Goal: Information Seeking & Learning: Understand process/instructions

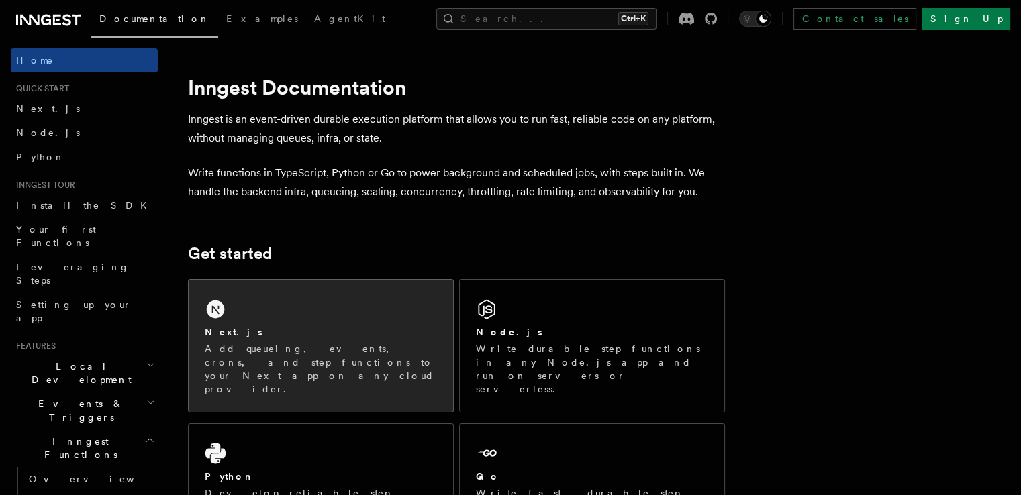
click at [275, 373] on div "Next.js Add queueing, events, crons, and step functions to your Next app on any…" at bounding box center [321, 346] width 264 height 132
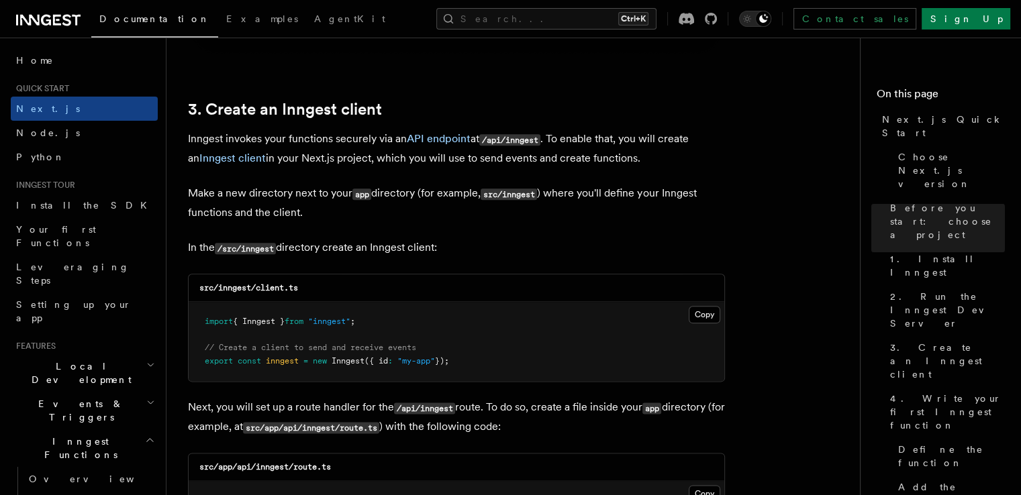
scroll to position [1544, 0]
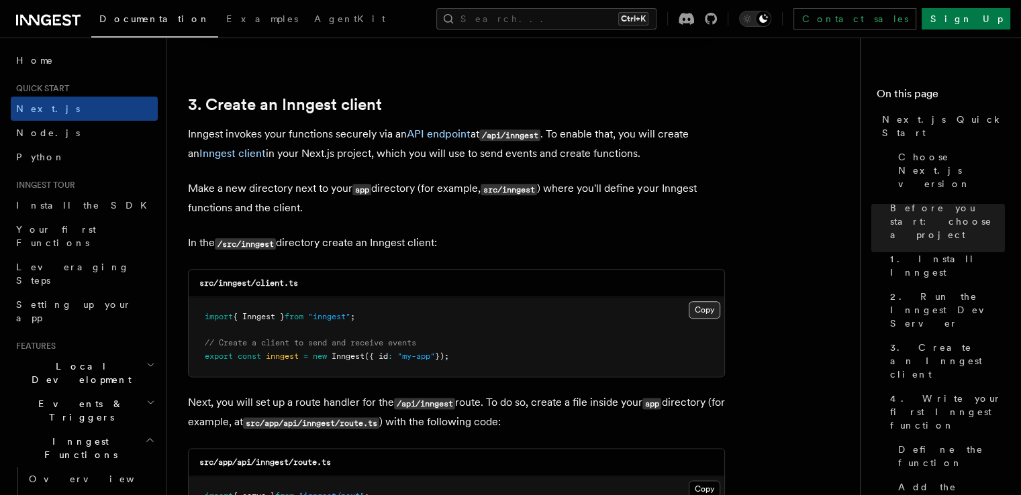
click at [706, 309] on button "Copy Copied" at bounding box center [705, 309] width 32 height 17
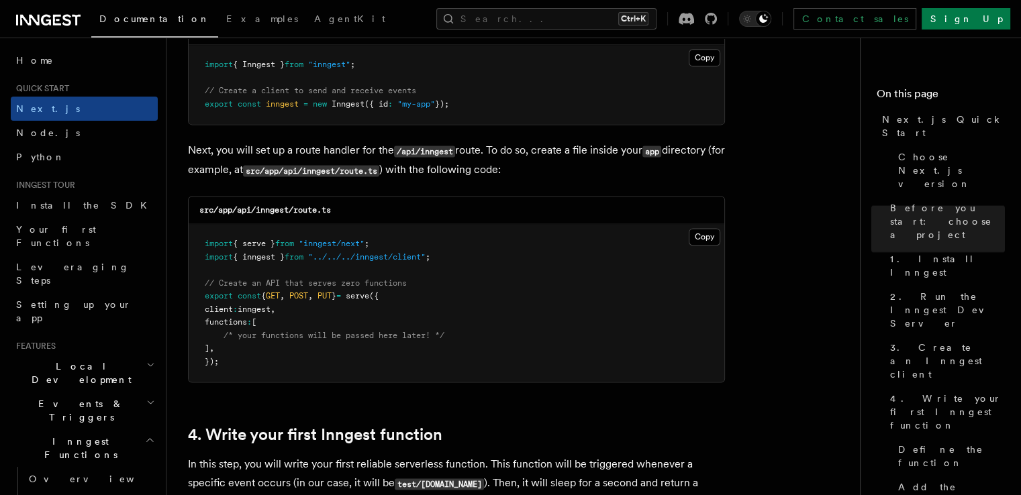
scroll to position [1812, 0]
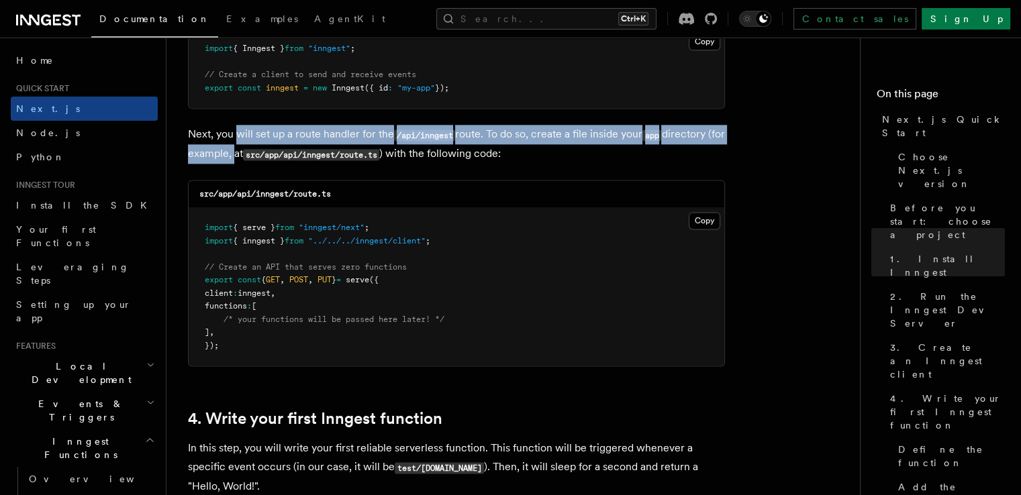
drag, startPoint x: 330, startPoint y: 134, endPoint x: 260, endPoint y: 151, distance: 72.0
click at [257, 151] on p "Next, you will set up a route handler for the /api/inngest route. To do so, cre…" at bounding box center [456, 144] width 537 height 39
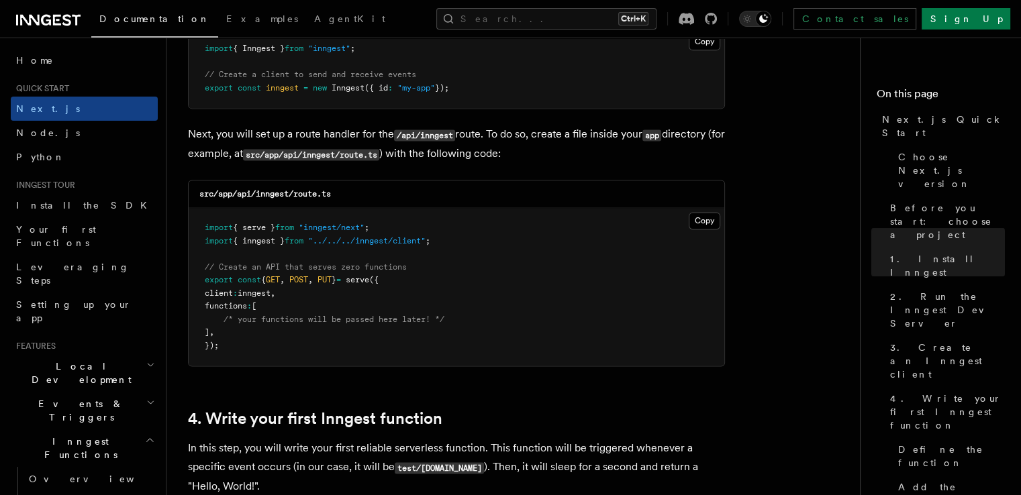
click at [287, 155] on code "src/app/api/inngest/route.ts" at bounding box center [311, 154] width 136 height 11
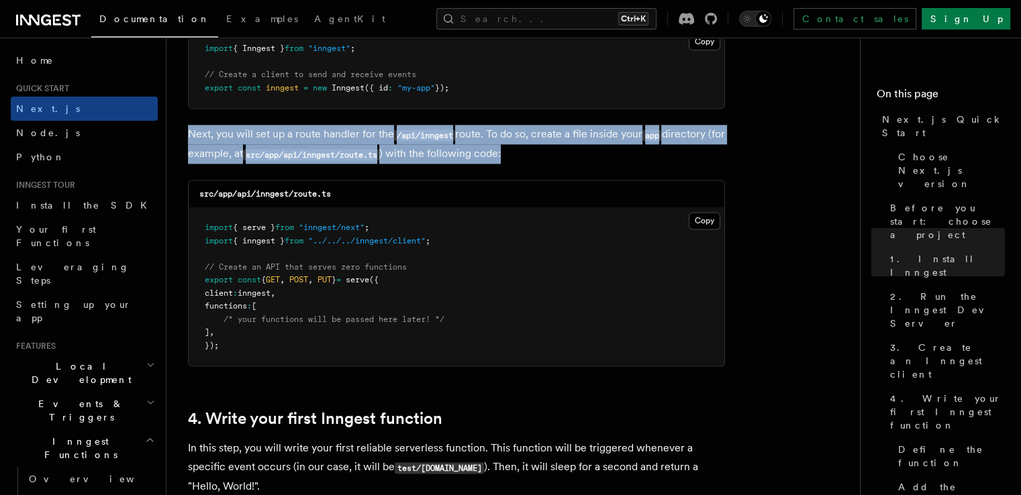
click at [287, 155] on code "src/app/api/inngest/route.ts" at bounding box center [311, 154] width 136 height 11
click at [262, 154] on p "Next, you will set up a route handler for the /api/inngest route. To do so, cre…" at bounding box center [456, 144] width 537 height 39
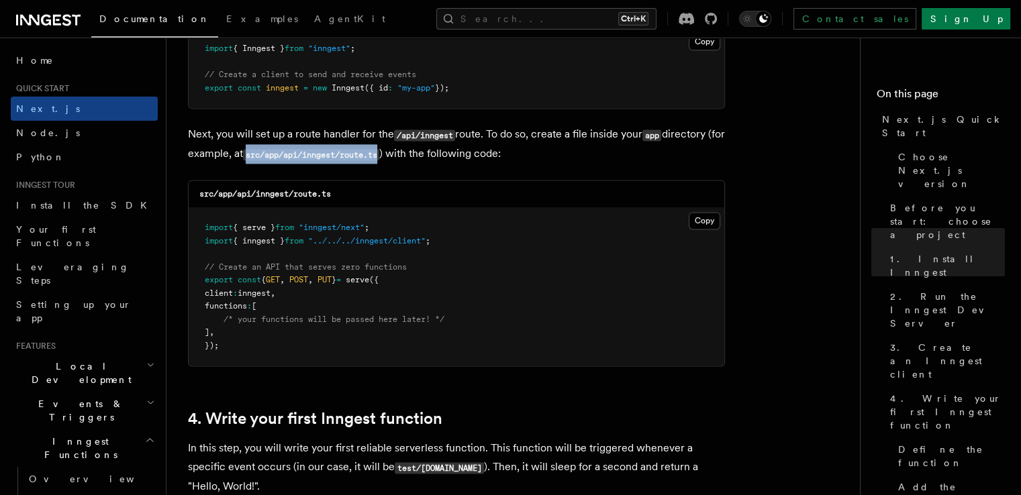
drag, startPoint x: 268, startPoint y: 154, endPoint x: 402, endPoint y: 152, distance: 134.3
click at [379, 152] on code "src/app/api/inngest/route.ts" at bounding box center [311, 154] width 136 height 11
copy code "src/app/api/inngest/route.ts"
click at [307, 156] on code "src/app/api/inngest/route.ts" at bounding box center [311, 154] width 136 height 11
drag, startPoint x: 285, startPoint y: 155, endPoint x: 403, endPoint y: 151, distance: 117.5
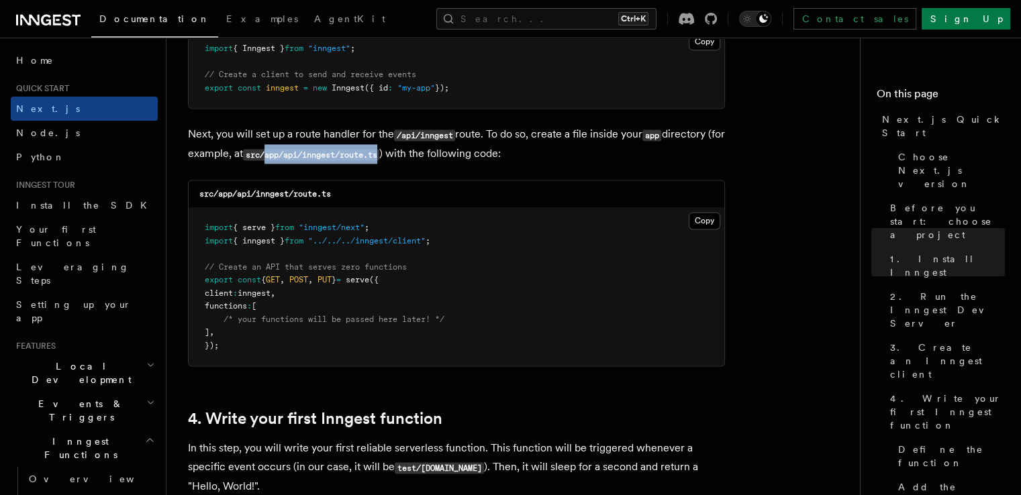
click at [379, 151] on code "src/app/api/inngest/route.ts" at bounding box center [311, 154] width 136 height 11
click at [698, 222] on button "Copy Copied" at bounding box center [705, 220] width 32 height 17
click at [699, 222] on button "Copy Copied" at bounding box center [705, 220] width 32 height 17
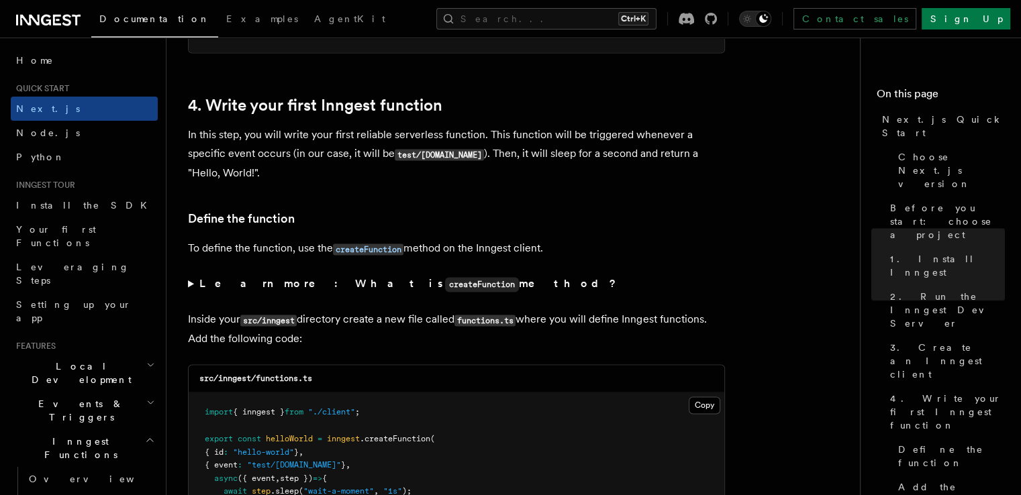
scroll to position [2215, 0]
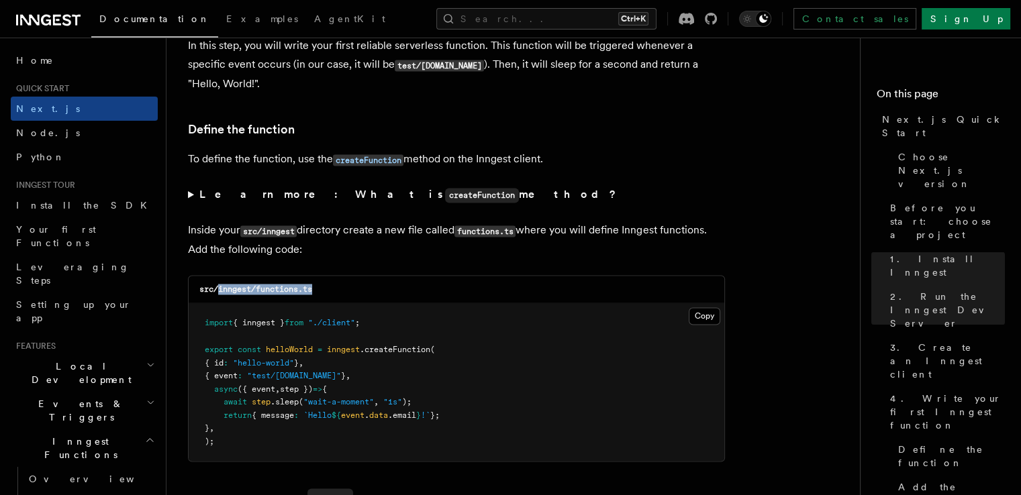
drag, startPoint x: 340, startPoint y: 293, endPoint x: 217, endPoint y: 297, distance: 122.3
click at [217, 297] on div "src/inngest/functions.ts" at bounding box center [457, 290] width 536 height 28
click at [701, 314] on button "Copy Copied" at bounding box center [705, 315] width 32 height 17
click at [193, 191] on summary "Learn more: What is createFunction method?" at bounding box center [456, 194] width 537 height 19
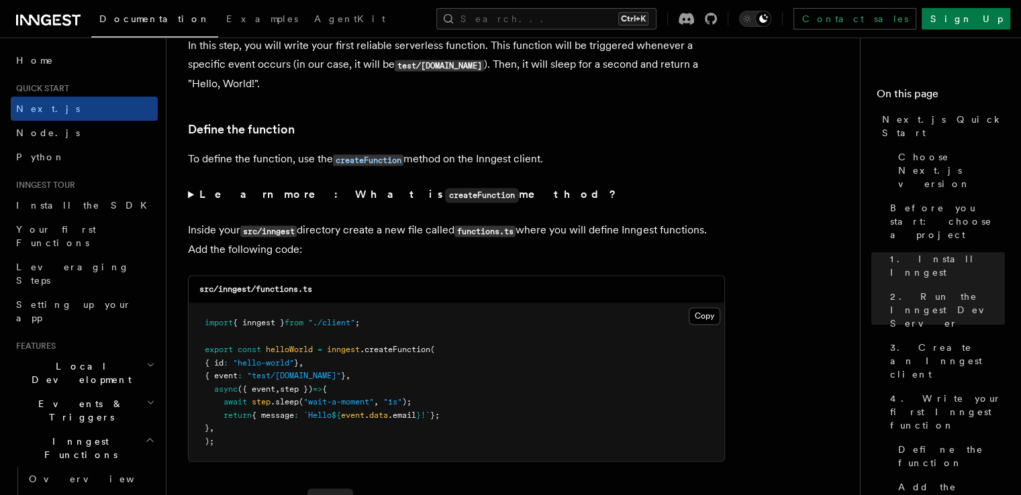
click at [192, 199] on summary "Learn more: What is createFunction method?" at bounding box center [456, 194] width 537 height 19
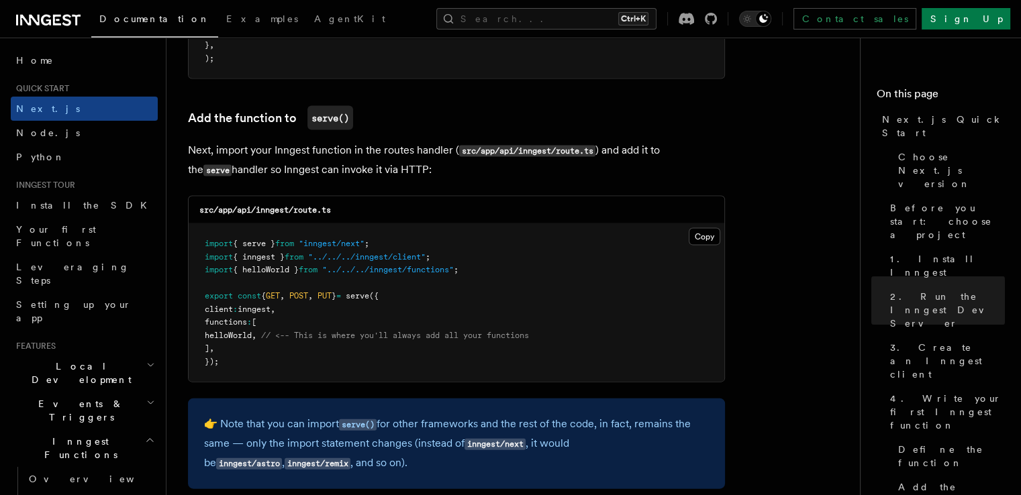
scroll to position [2819, 0]
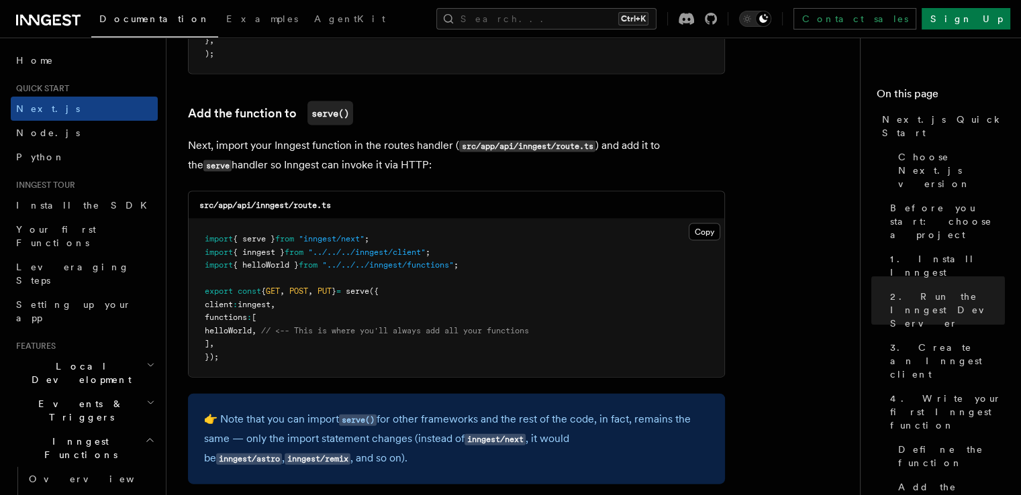
drag, startPoint x: 361, startPoint y: 215, endPoint x: 340, endPoint y: 215, distance: 21.5
click at [360, 215] on div "src/app/api/inngest/route.ts" at bounding box center [457, 206] width 536 height 28
click at [355, 215] on div "src/app/api/inngest/route.ts" at bounding box center [457, 206] width 536 height 28
click at [348, 215] on div "src/app/api/inngest/route.ts" at bounding box center [457, 206] width 536 height 28
drag, startPoint x: 340, startPoint y: 215, endPoint x: 220, endPoint y: 218, distance: 119.5
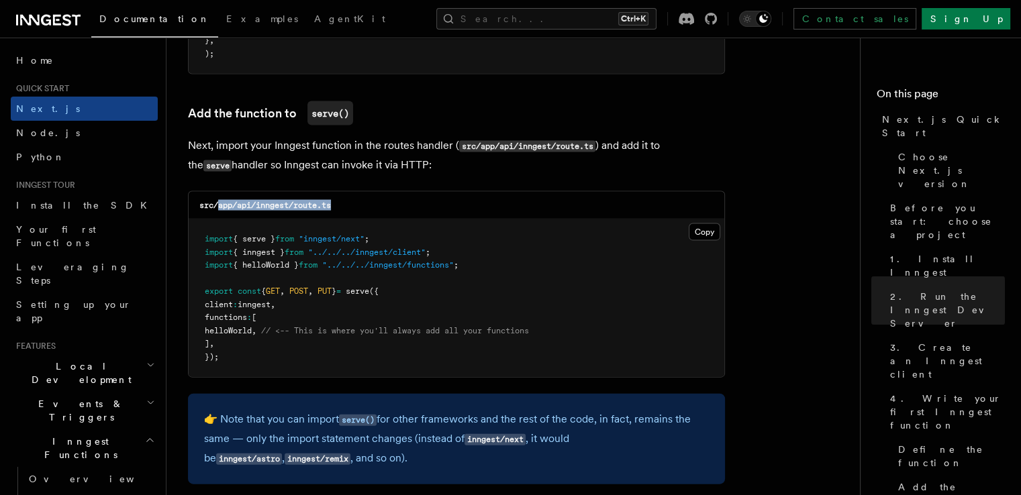
click at [220, 218] on div "src/app/api/inngest/route.ts" at bounding box center [457, 206] width 536 height 28
copy code "app/api/inngest/route.ts"
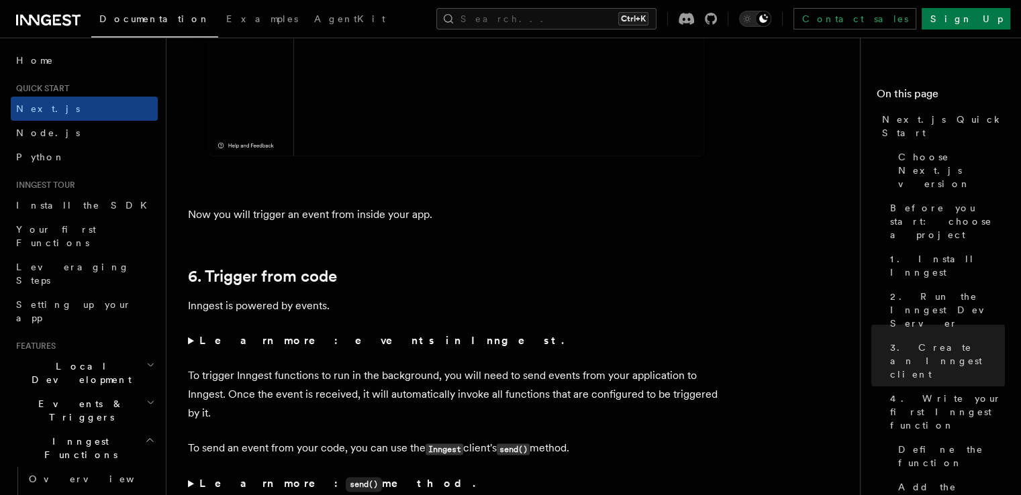
scroll to position [6881, 0]
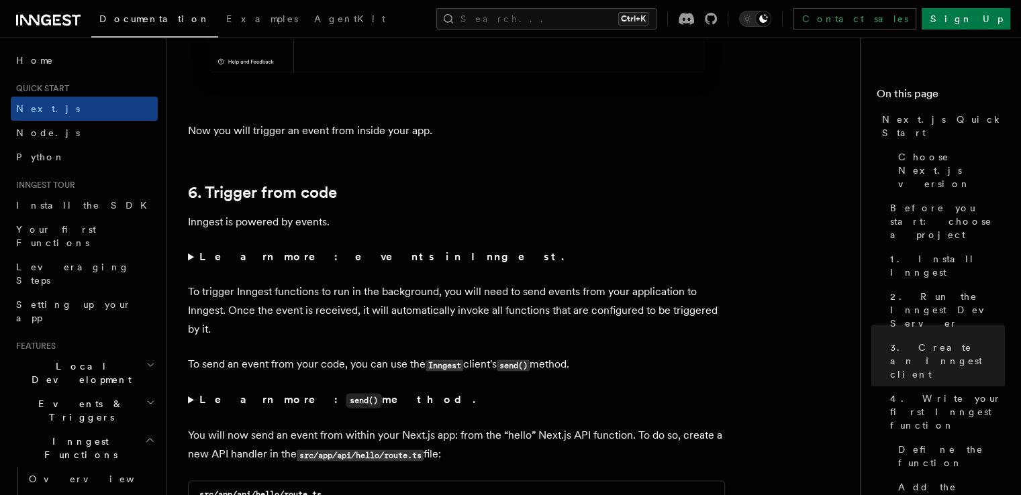
click at [189, 261] on summary "Learn more: events in Inngest." at bounding box center [456, 257] width 537 height 19
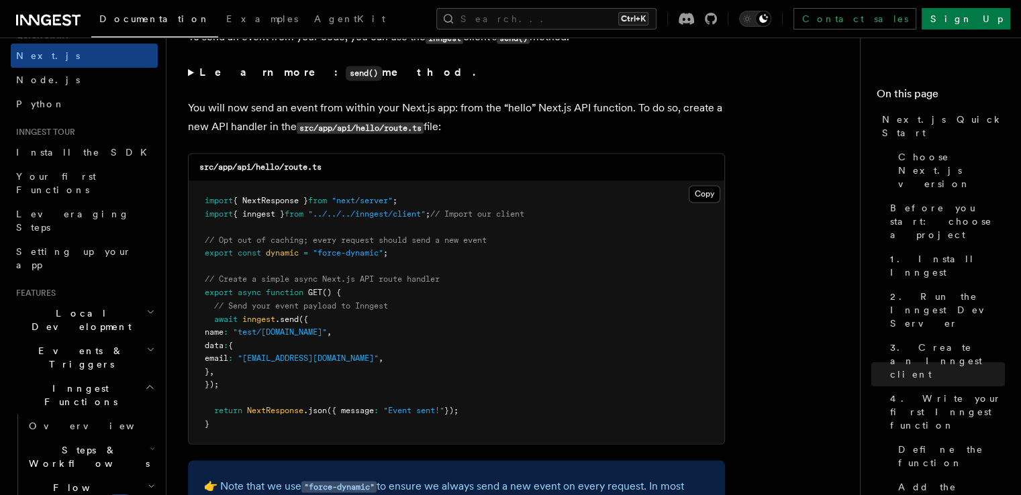
scroll to position [134, 0]
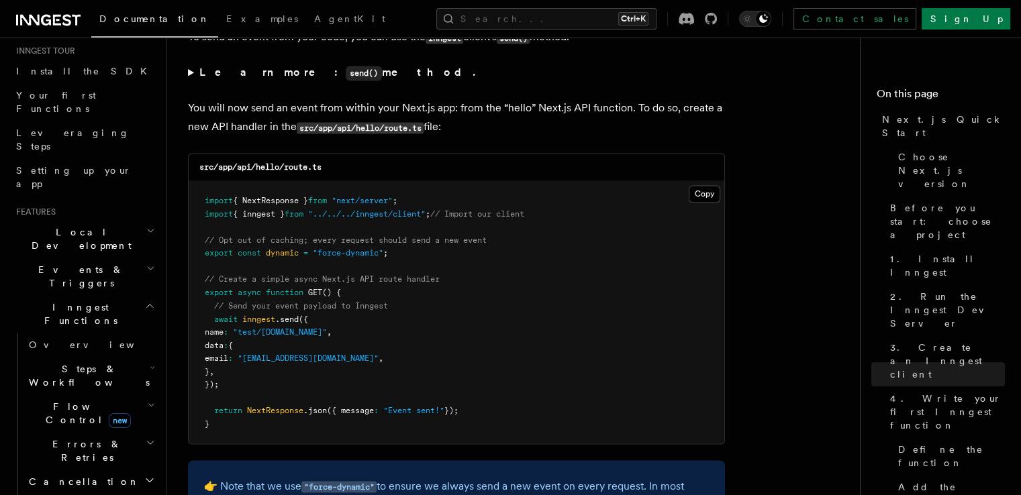
click at [83, 301] on span "Inngest Functions" at bounding box center [78, 314] width 134 height 27
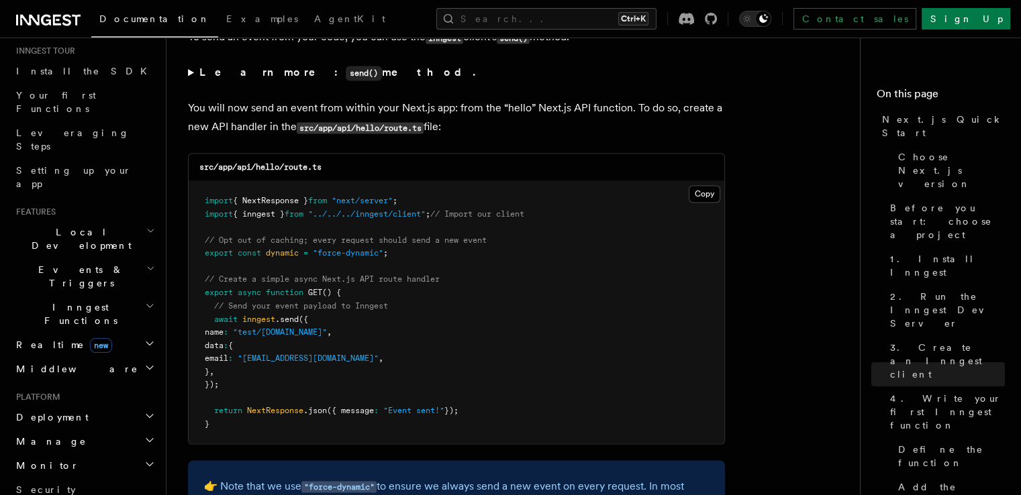
click at [83, 263] on span "Events & Triggers" at bounding box center [79, 276] width 136 height 27
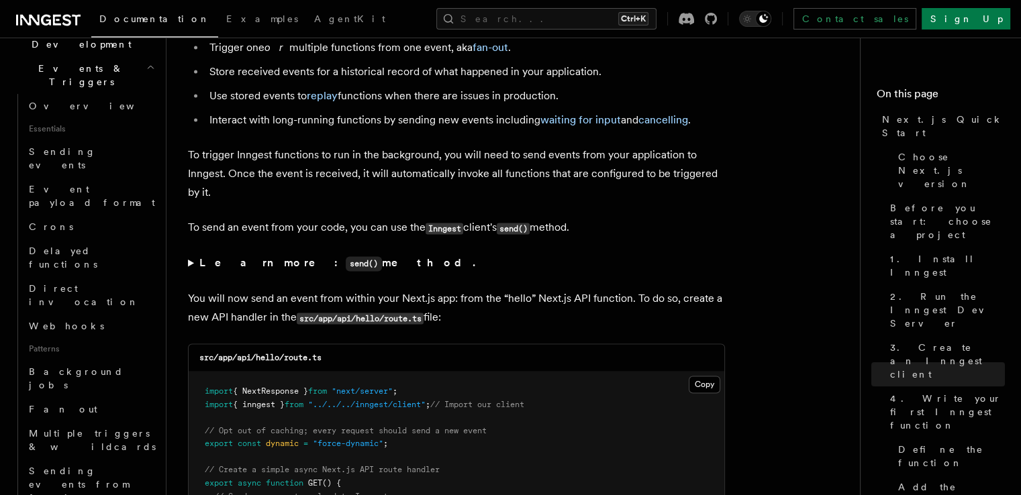
scroll to position [7150, 0]
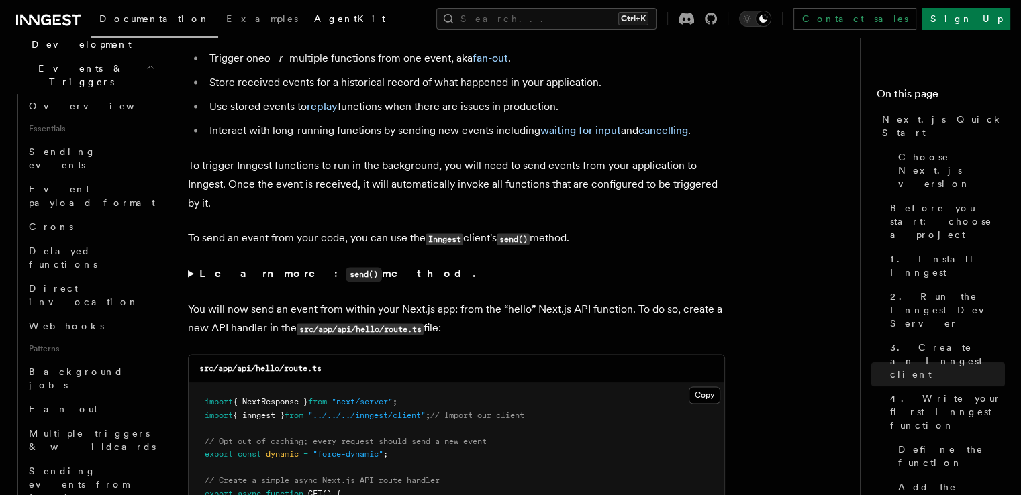
click at [306, 18] on link "AgentKit" at bounding box center [349, 20] width 87 height 32
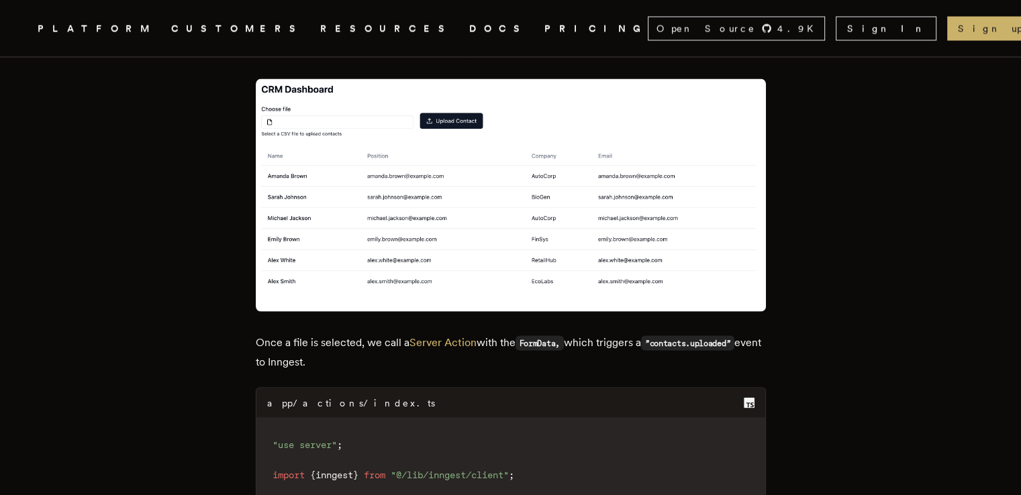
scroll to position [2449, 0]
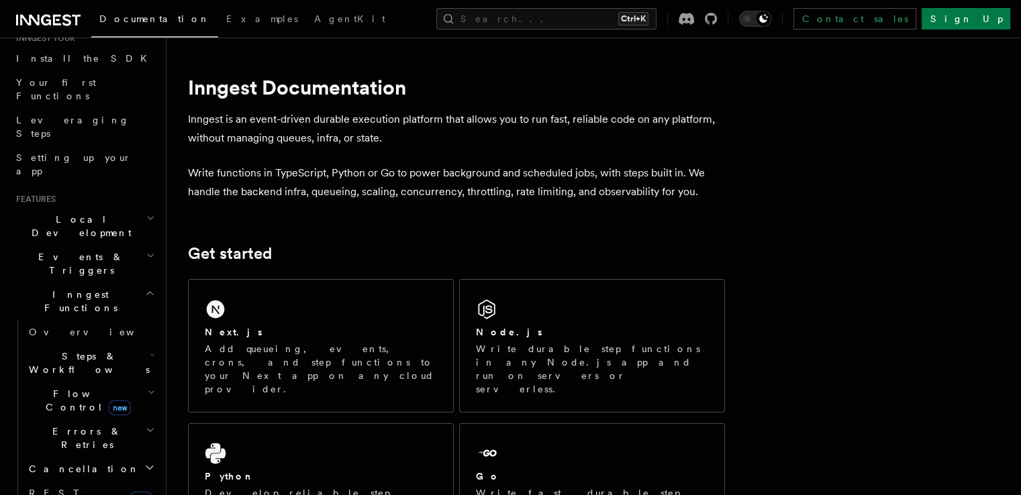
scroll to position [148, 0]
click at [115, 344] on h2 "Steps & Workflows" at bounding box center [90, 363] width 134 height 38
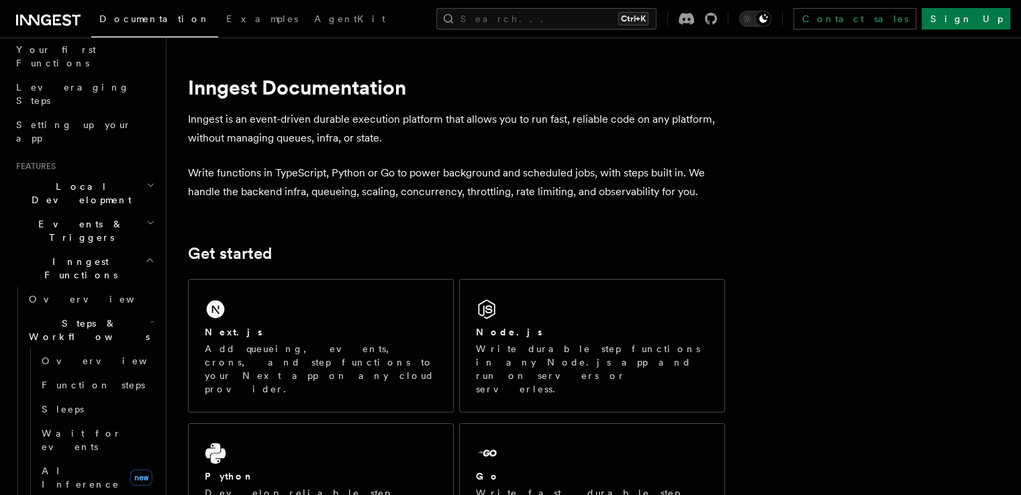
scroll to position [180, 0]
click at [94, 459] on link "AI Inference new" at bounding box center [96, 478] width 121 height 38
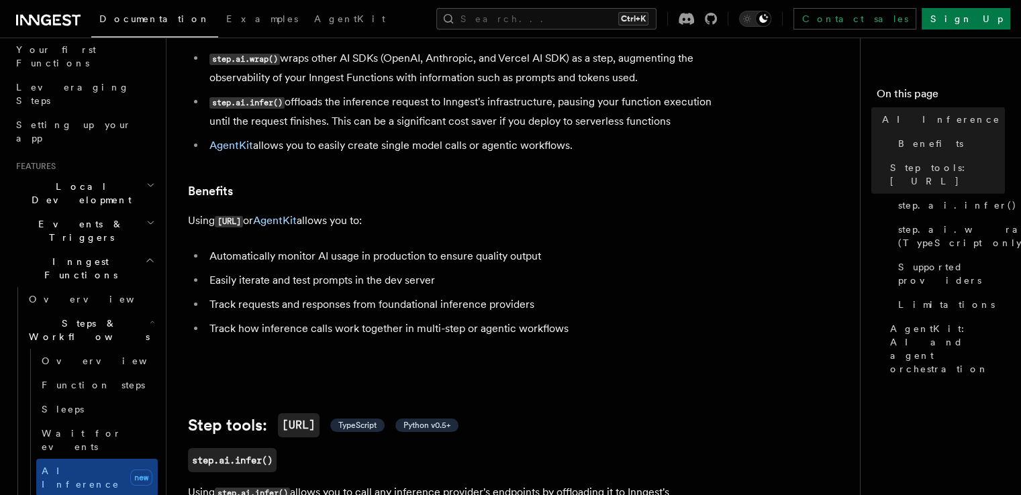
scroll to position [154, 0]
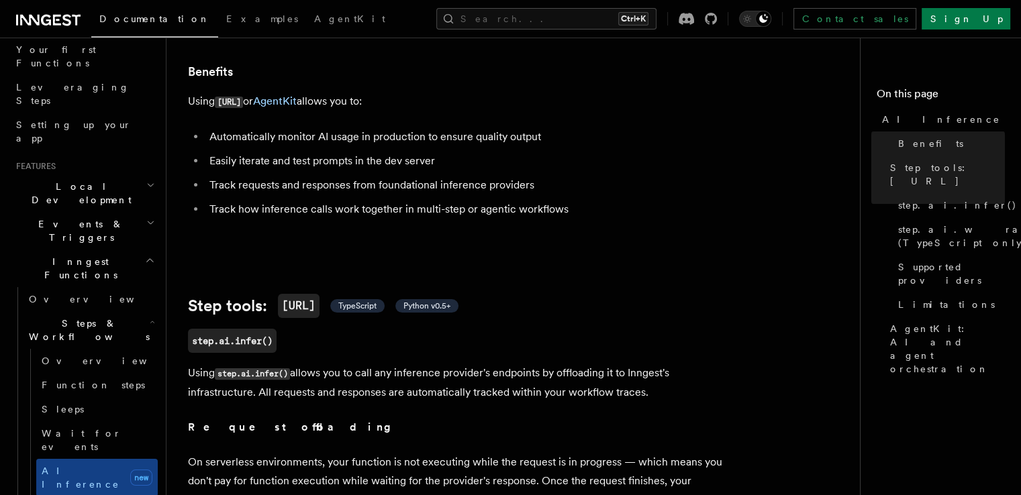
click at [490, 329] on h3 "step.ai.infer()" at bounding box center [456, 341] width 537 height 24
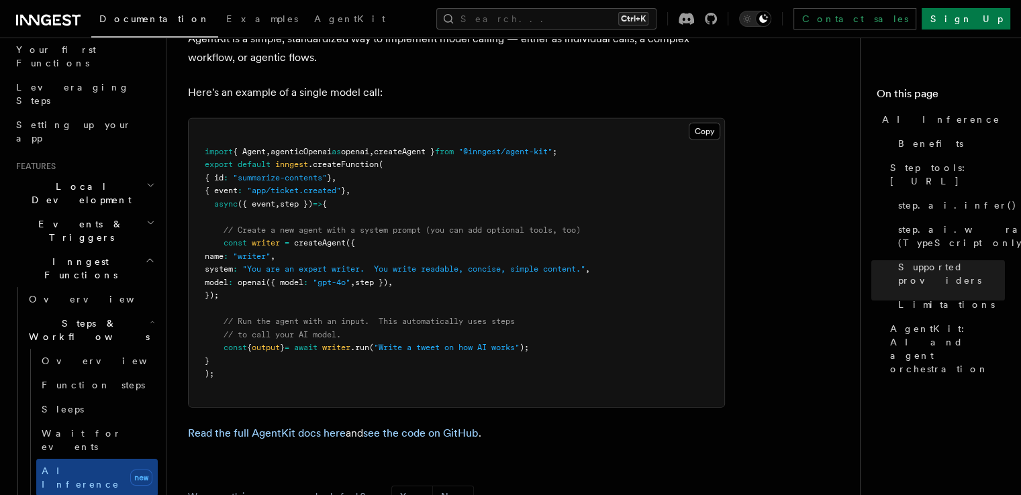
scroll to position [4015, 0]
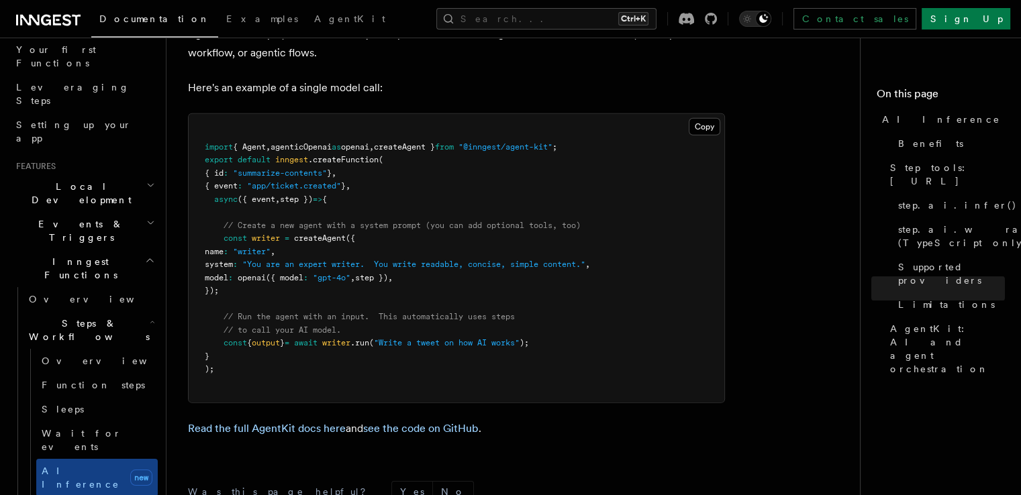
click at [331, 142] on span "agenticOpenai" at bounding box center [301, 146] width 61 height 9
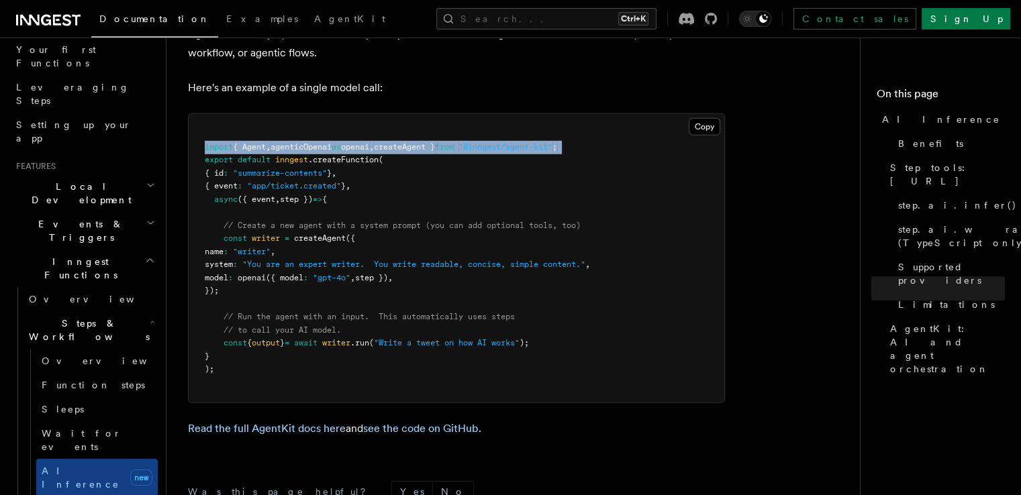
click at [331, 142] on span "agenticOpenai" at bounding box center [301, 146] width 61 height 9
copy code "import { Agent , agenticOpenai as openai , createAgent } from "@inngest/agent-k…"
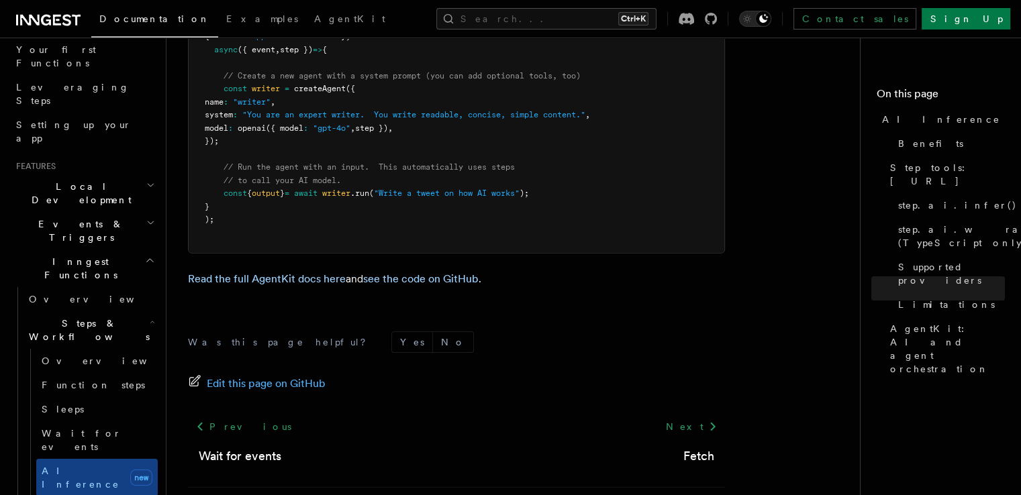
scroll to position [4166, 0]
